Goal: Task Accomplishment & Management: Manage account settings

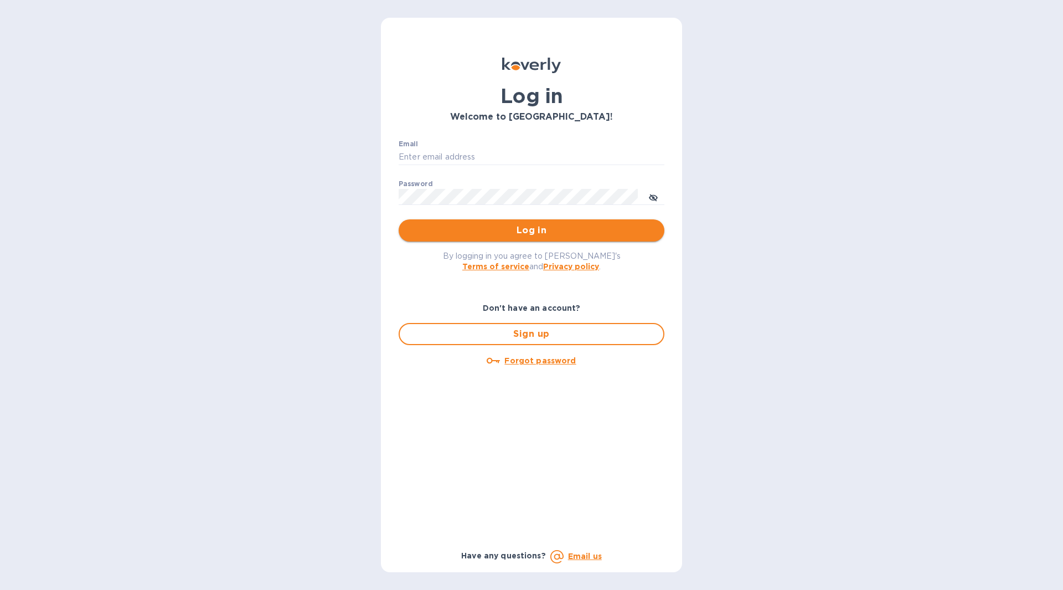
type input "[PERSON_NAME][EMAIL_ADDRESS][DOMAIN_NAME]"
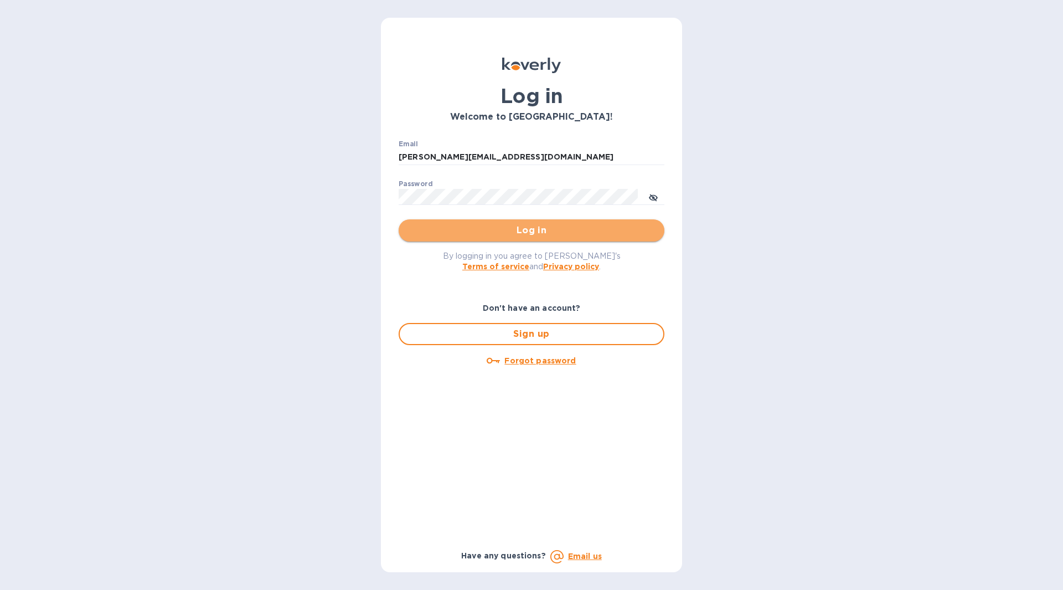
click at [632, 235] on span "Log in" at bounding box center [531, 230] width 248 height 13
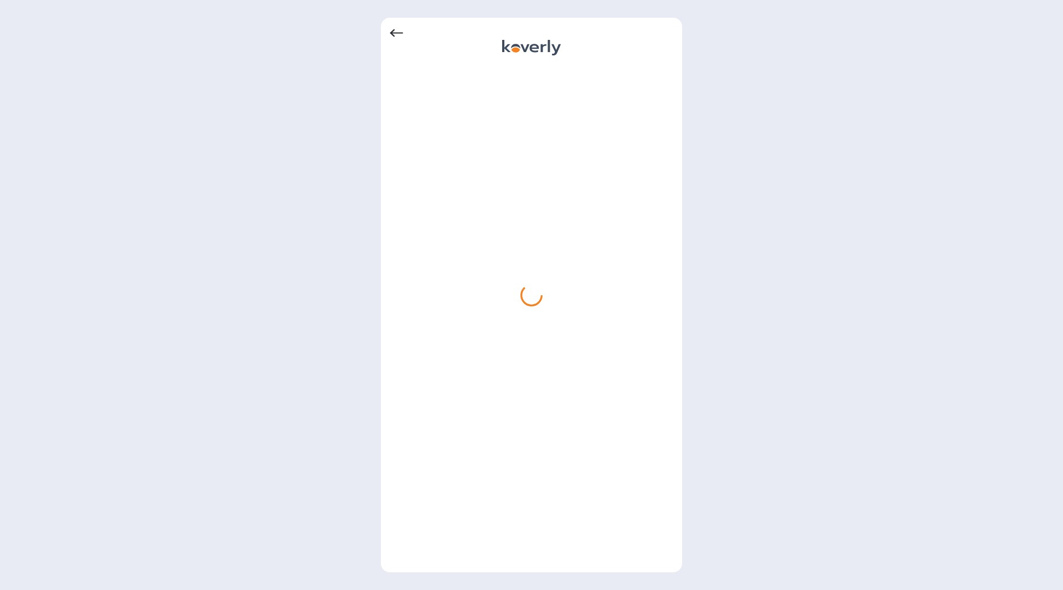
click at [400, 35] on icon at bounding box center [396, 33] width 13 height 13
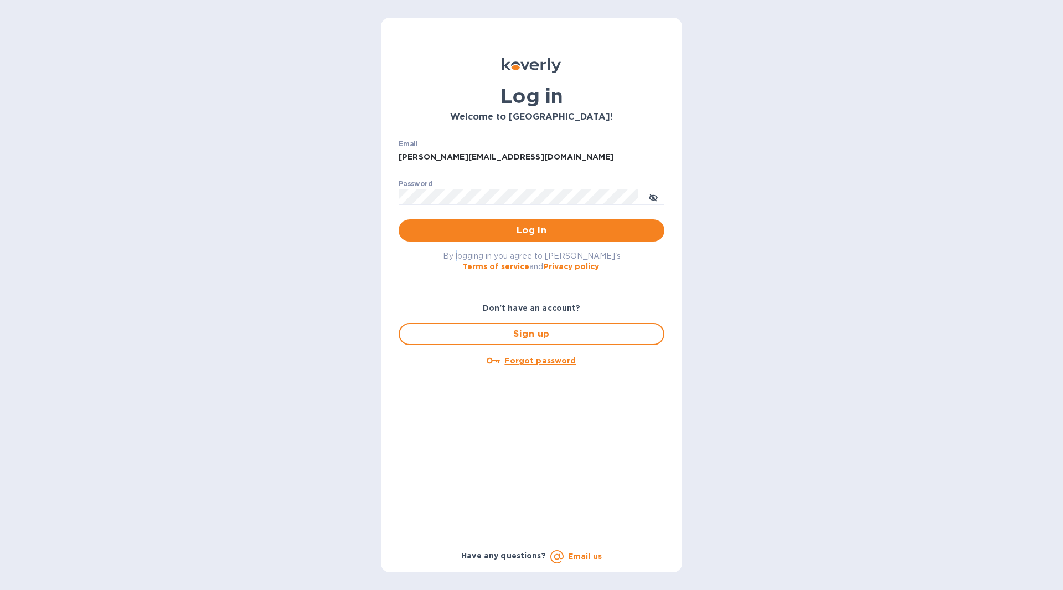
click at [477, 251] on div "By logging in you agree to Koverly's Terms of service and Privacy policy ." at bounding box center [531, 260] width 283 height 39
click at [478, 237] on span "Log in" at bounding box center [531, 230] width 248 height 13
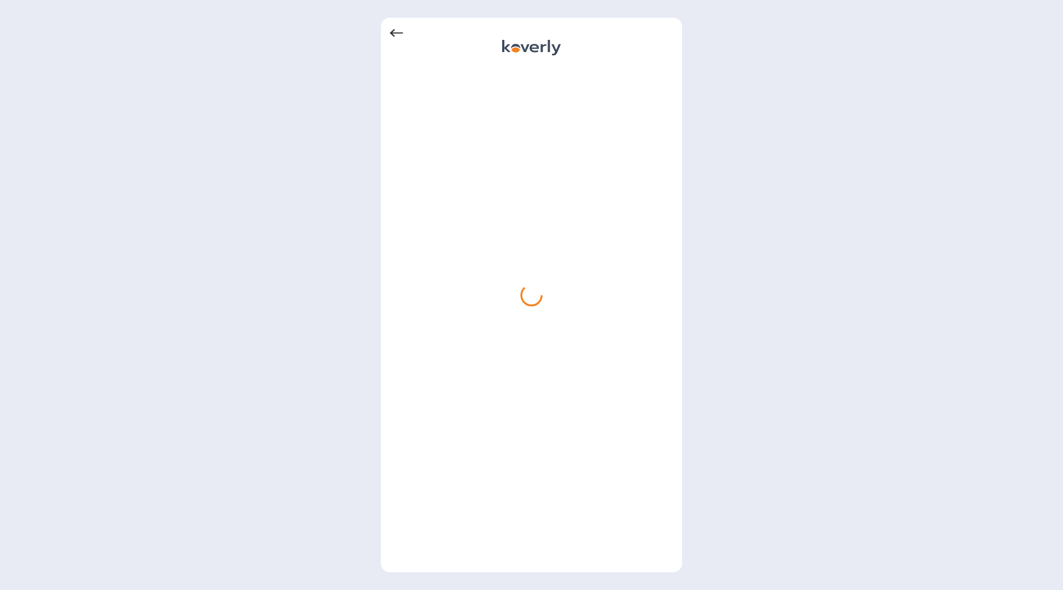
click at [395, 32] on icon at bounding box center [396, 33] width 13 height 13
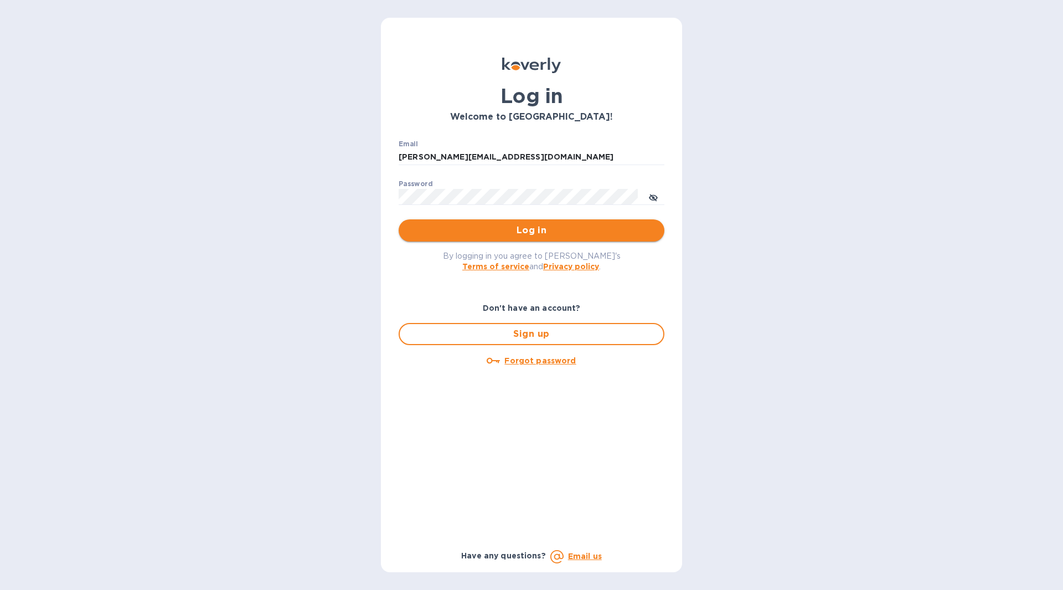
click at [573, 231] on span "Log in" at bounding box center [531, 230] width 248 height 13
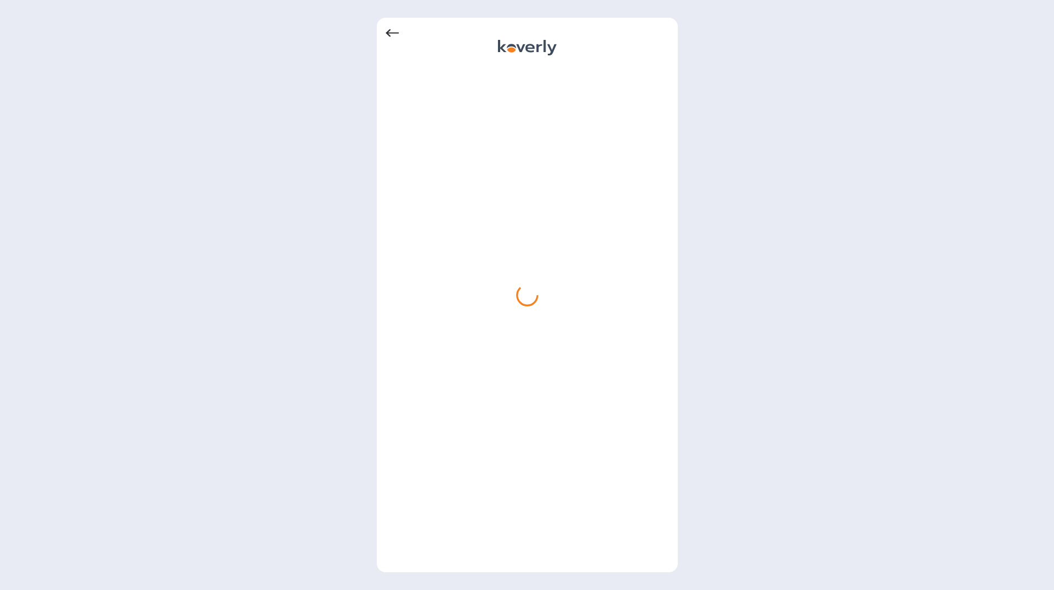
click at [396, 37] on icon at bounding box center [392, 33] width 13 height 13
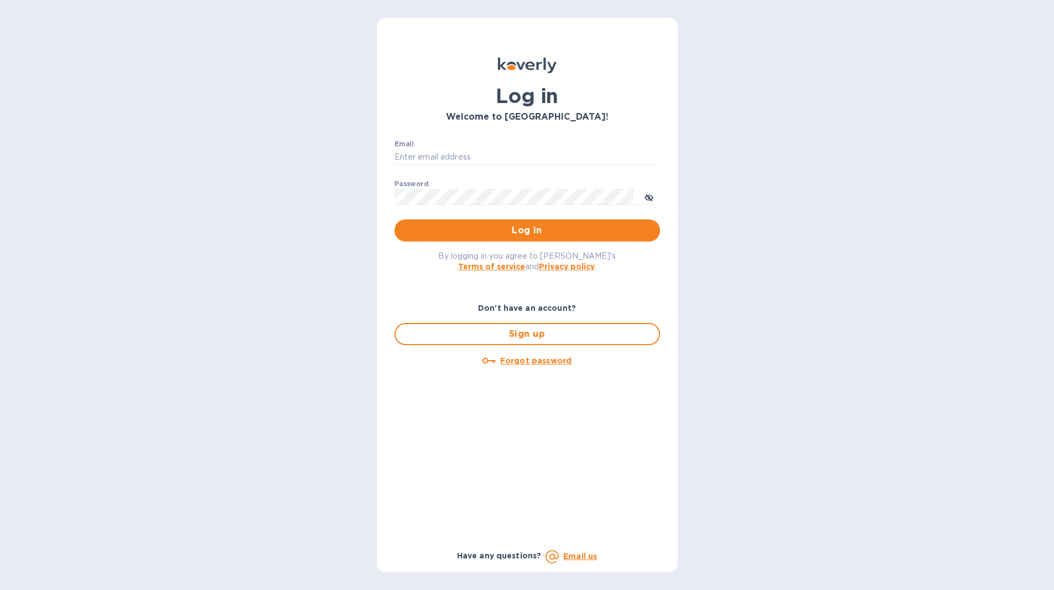
type input "[PERSON_NAME][EMAIL_ADDRESS][DOMAIN_NAME]"
click at [652, 194] on icon "toggle password visibility" at bounding box center [649, 197] width 9 height 9
click at [574, 232] on span "Log in" at bounding box center [528, 230] width 248 height 13
